Goal: Task Accomplishment & Management: Manage account settings

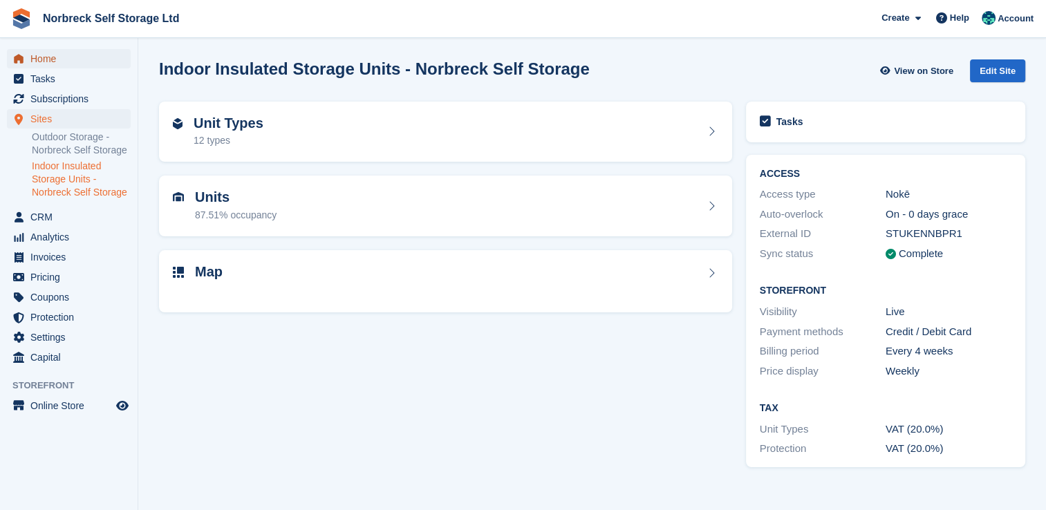
click at [70, 66] on span "Home" at bounding box center [71, 58] width 83 height 19
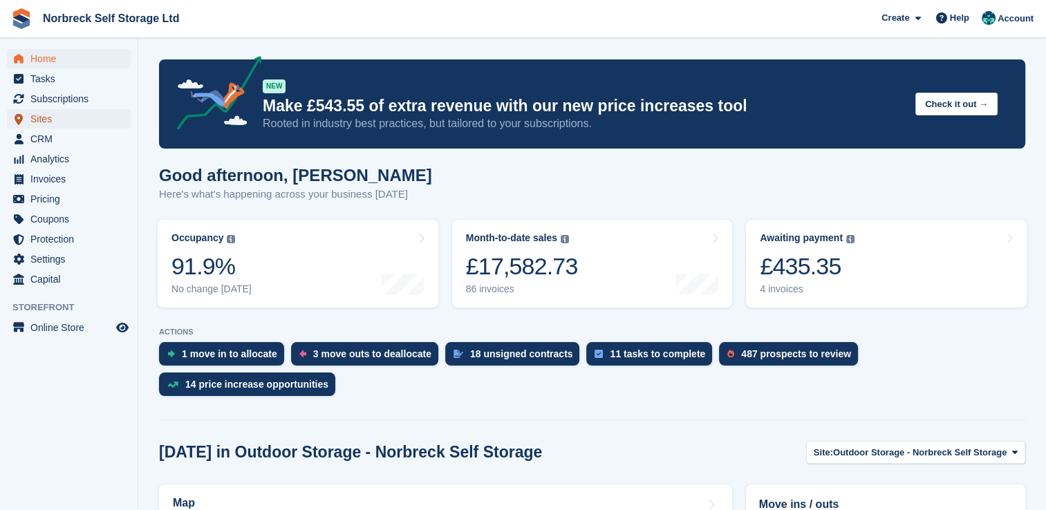
click at [38, 123] on span "Sites" at bounding box center [71, 118] width 83 height 19
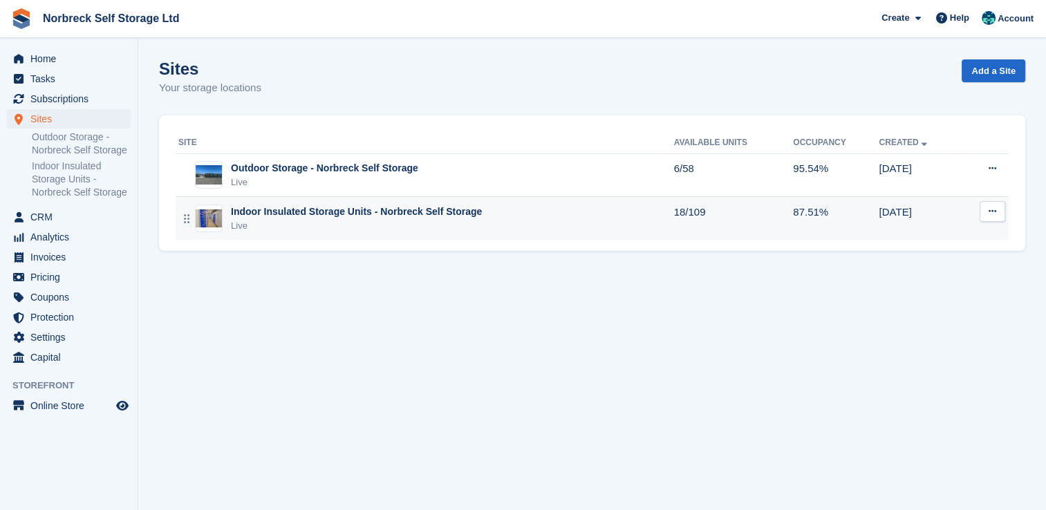
click at [274, 217] on div "Indoor Insulated Storage Units - Norbreck Self Storage" at bounding box center [356, 212] width 251 height 15
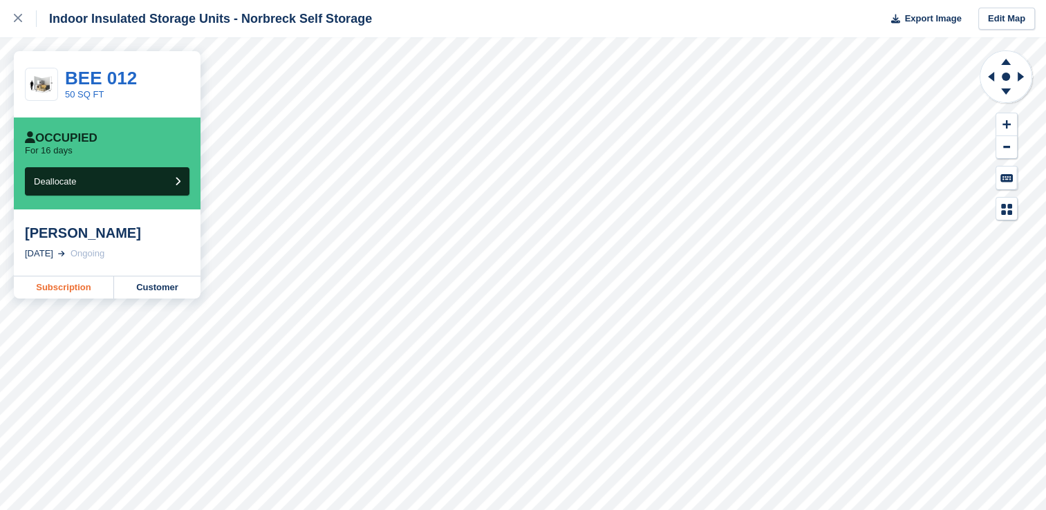
click at [83, 292] on link "Subscription" at bounding box center [64, 288] width 100 height 22
